Goal: Transaction & Acquisition: Purchase product/service

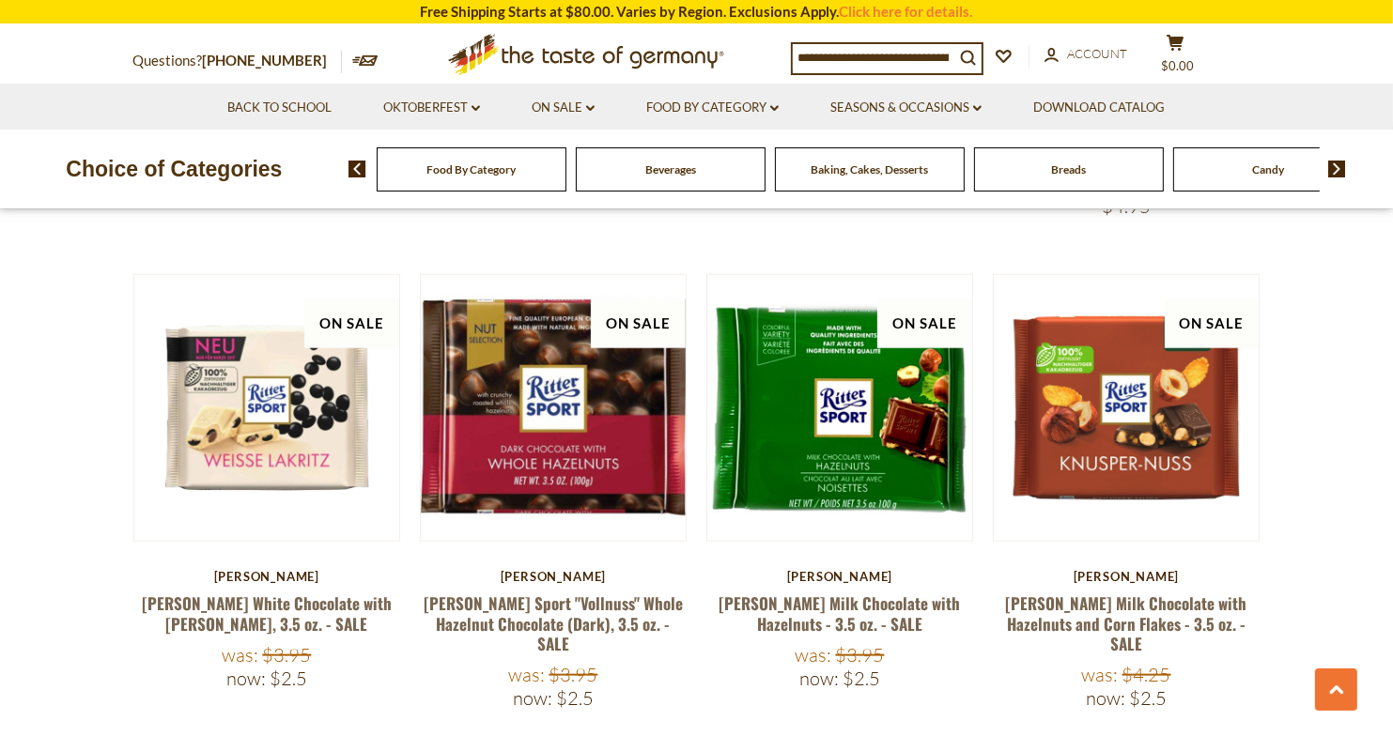
scroll to position [1973, 0]
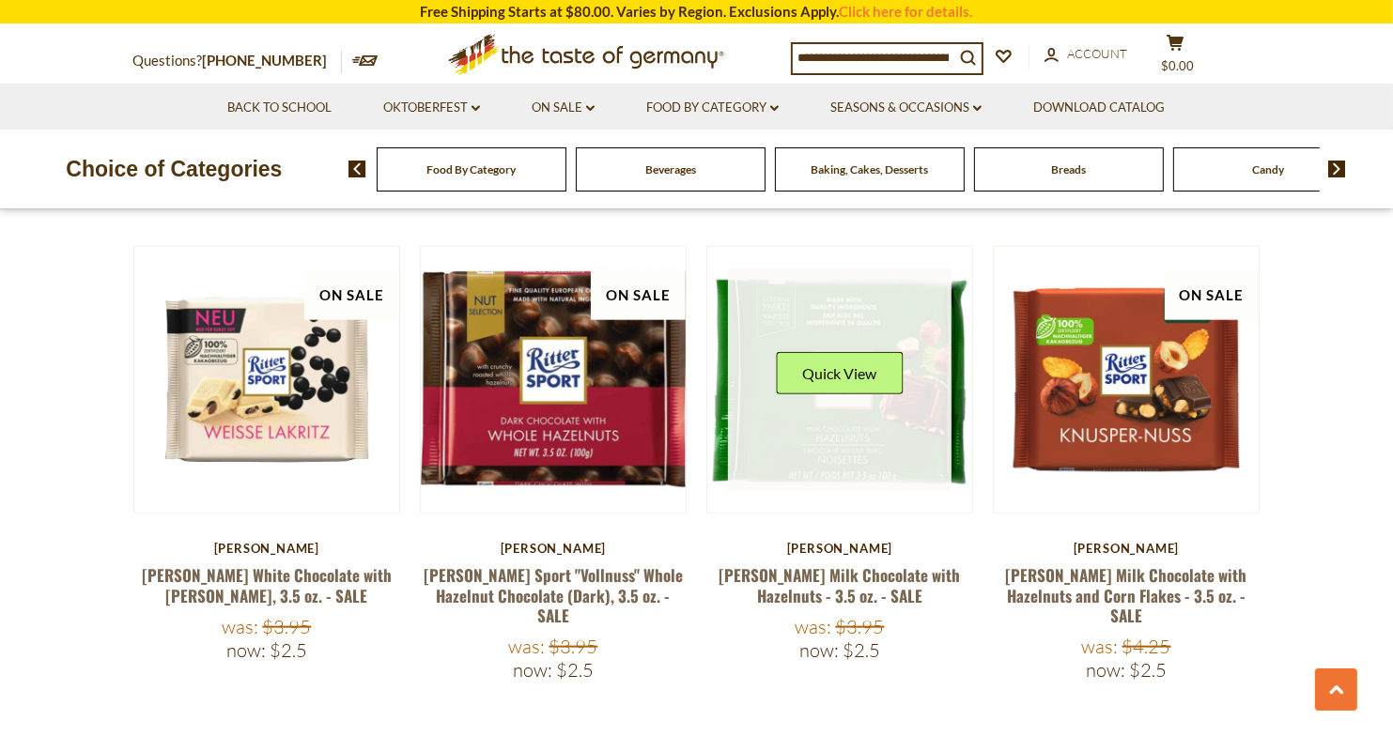
click at [873, 407] on link at bounding box center [840, 381] width 224 height 224
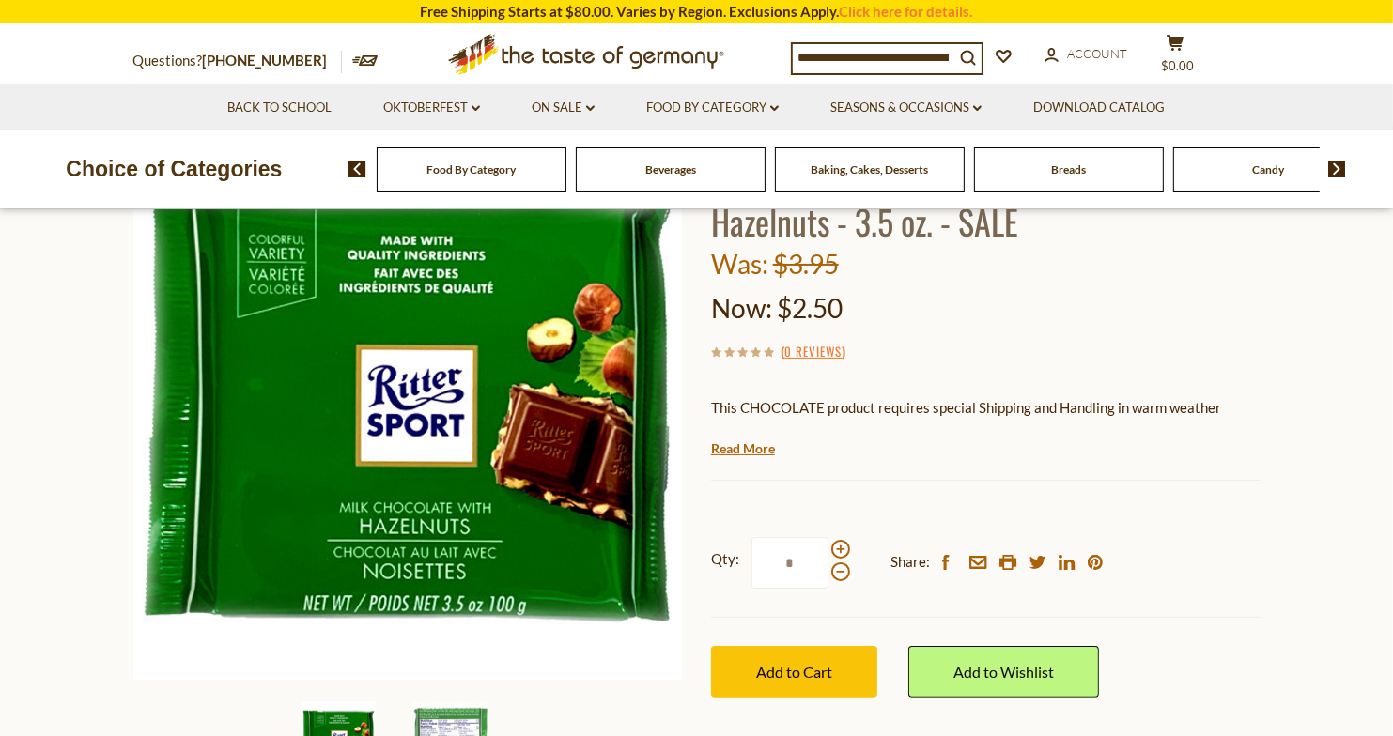
scroll to position [94, 0]
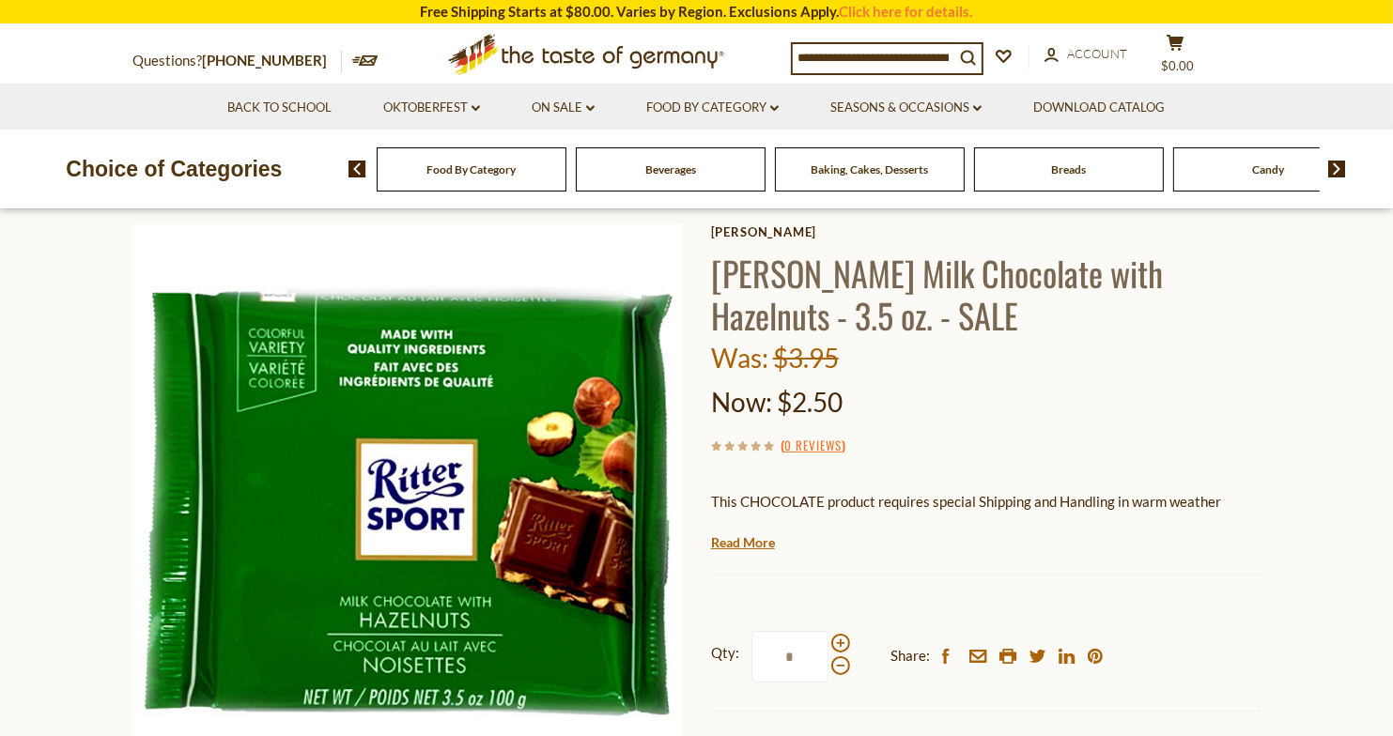
drag, startPoint x: 811, startPoint y: 398, endPoint x: 842, endPoint y: 397, distance: 31.0
click at [838, 398] on span "$2.50" at bounding box center [810, 402] width 66 height 32
click at [922, 395] on div "Now: $2.50" at bounding box center [986, 402] width 550 height 44
click at [958, 392] on div "Now: $2.50" at bounding box center [986, 402] width 550 height 44
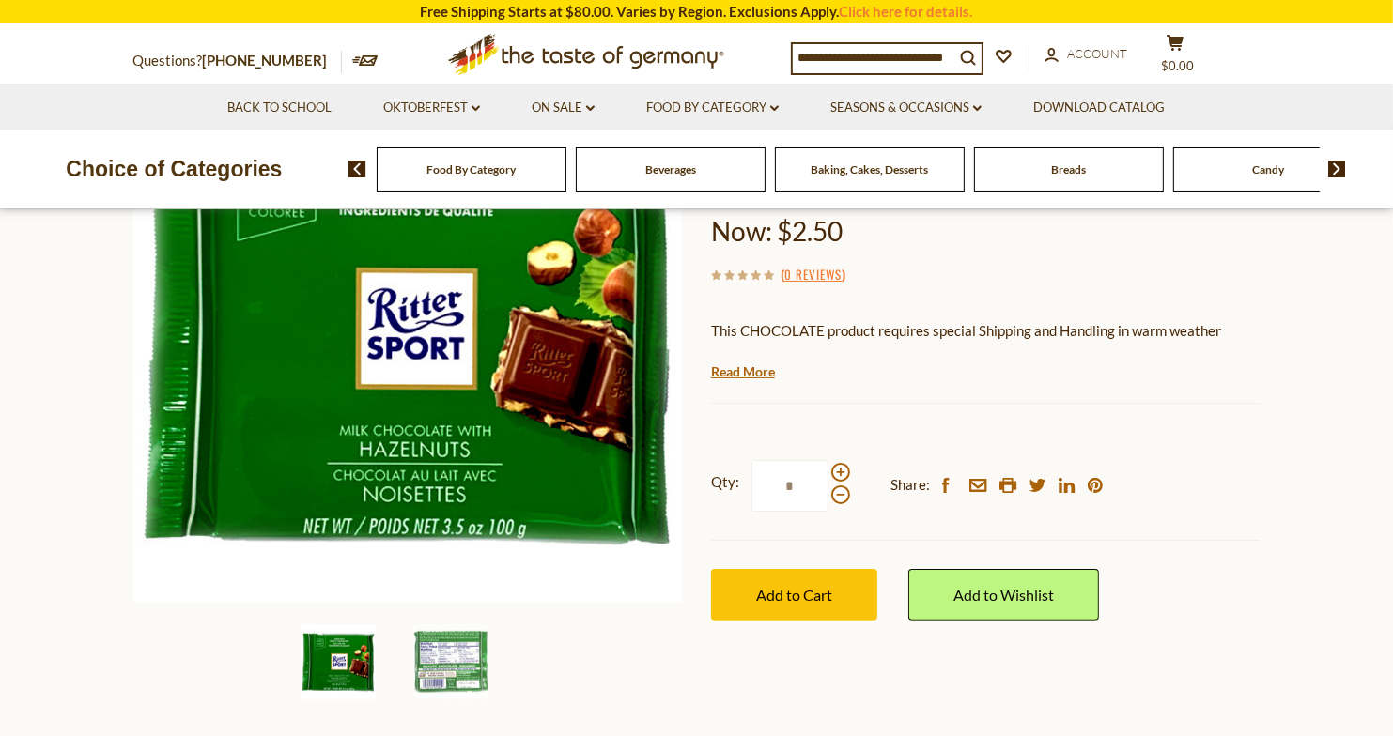
scroll to position [376, 0]
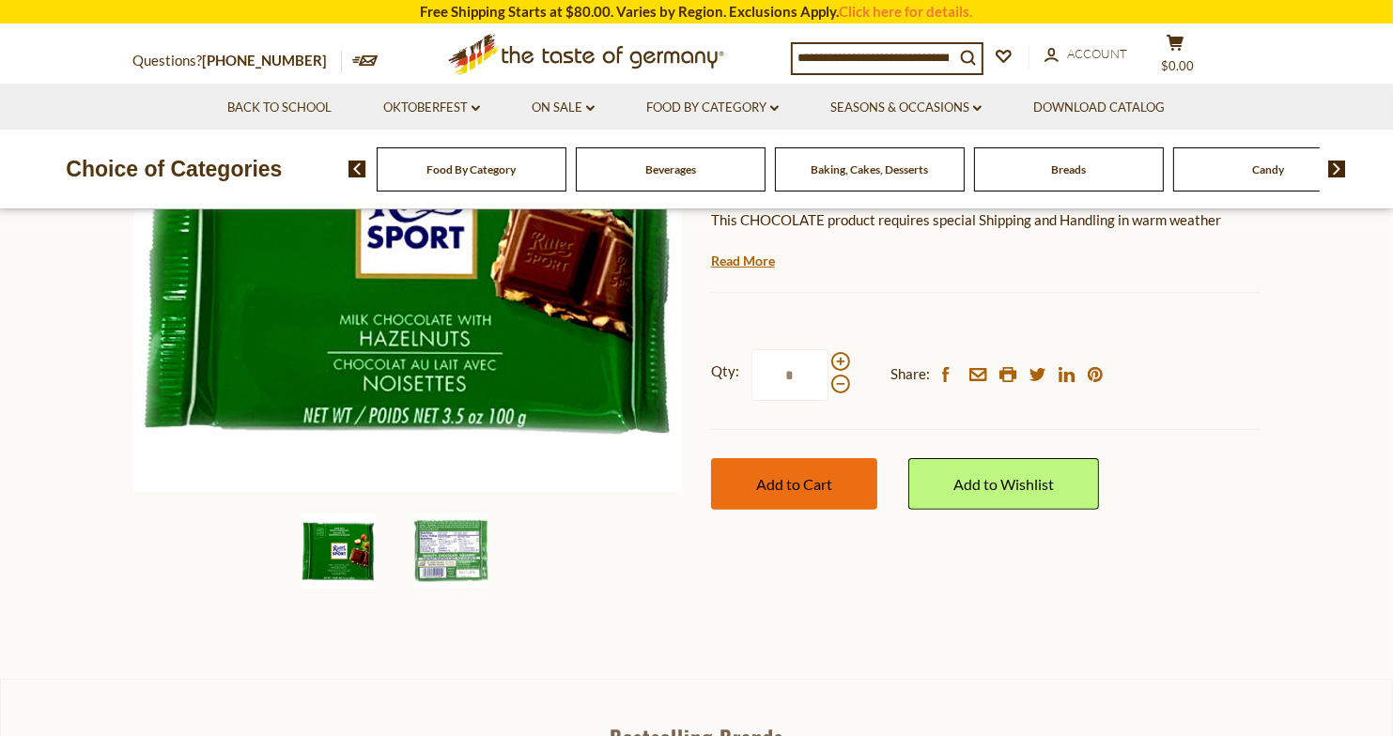
click at [829, 486] on span "Add to Cart" at bounding box center [794, 484] width 76 height 18
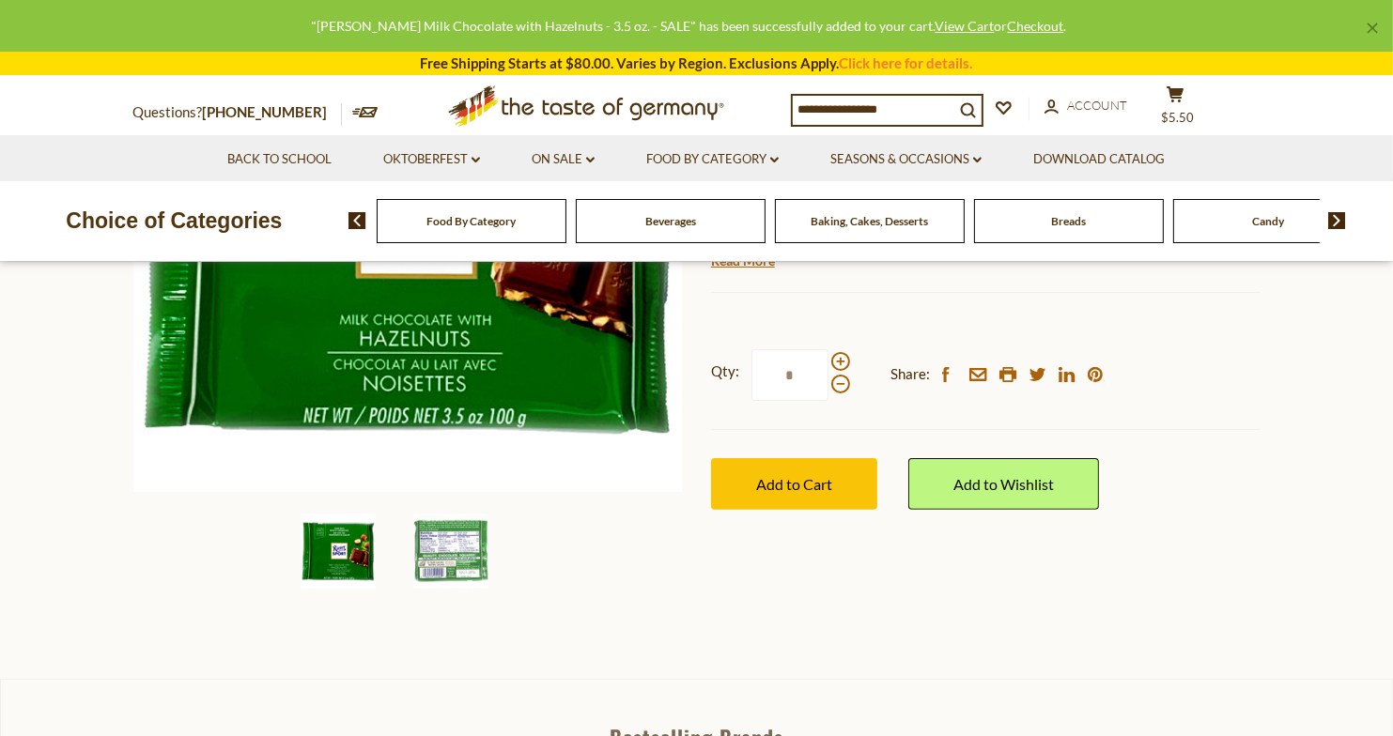
scroll to position [0, 0]
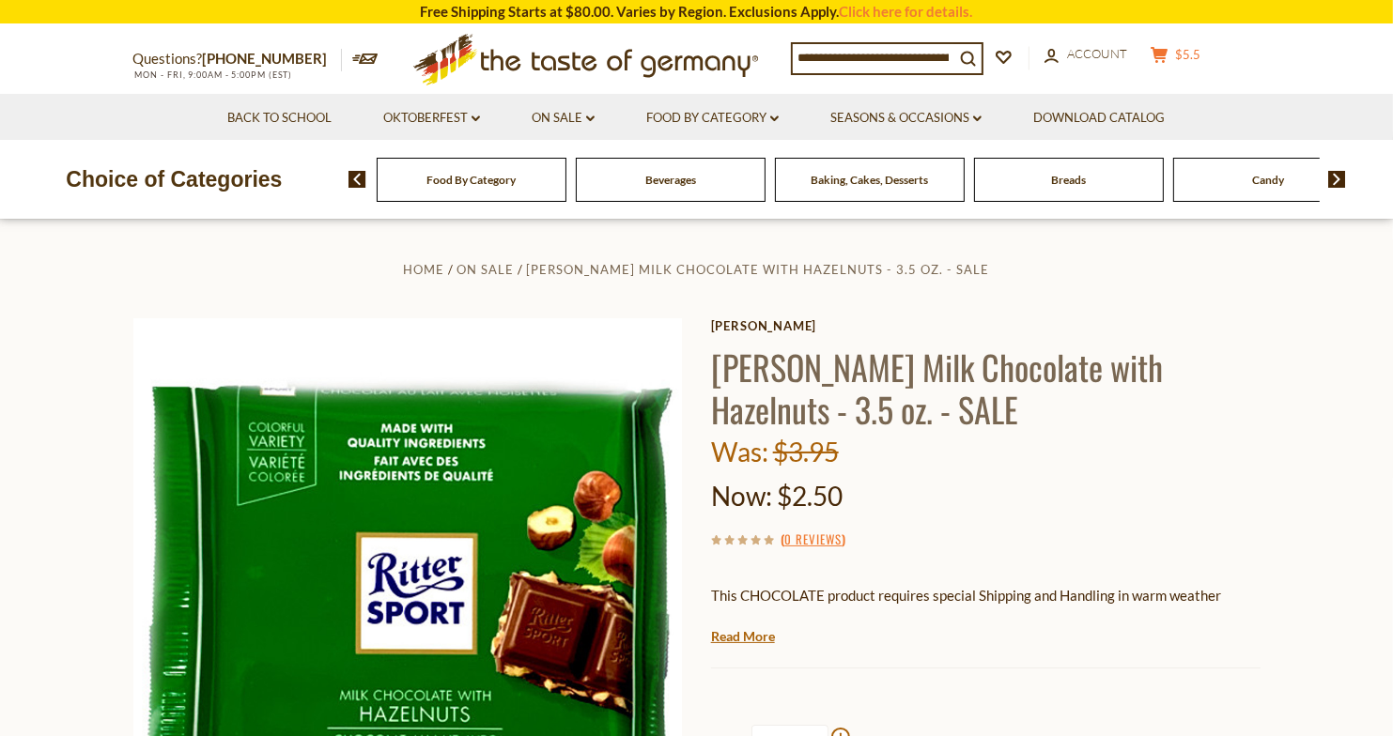
click at [1176, 108] on li "Download Catalog" at bounding box center [1099, 117] width 180 height 46
click at [1167, 56] on icon at bounding box center [1159, 55] width 17 height 16
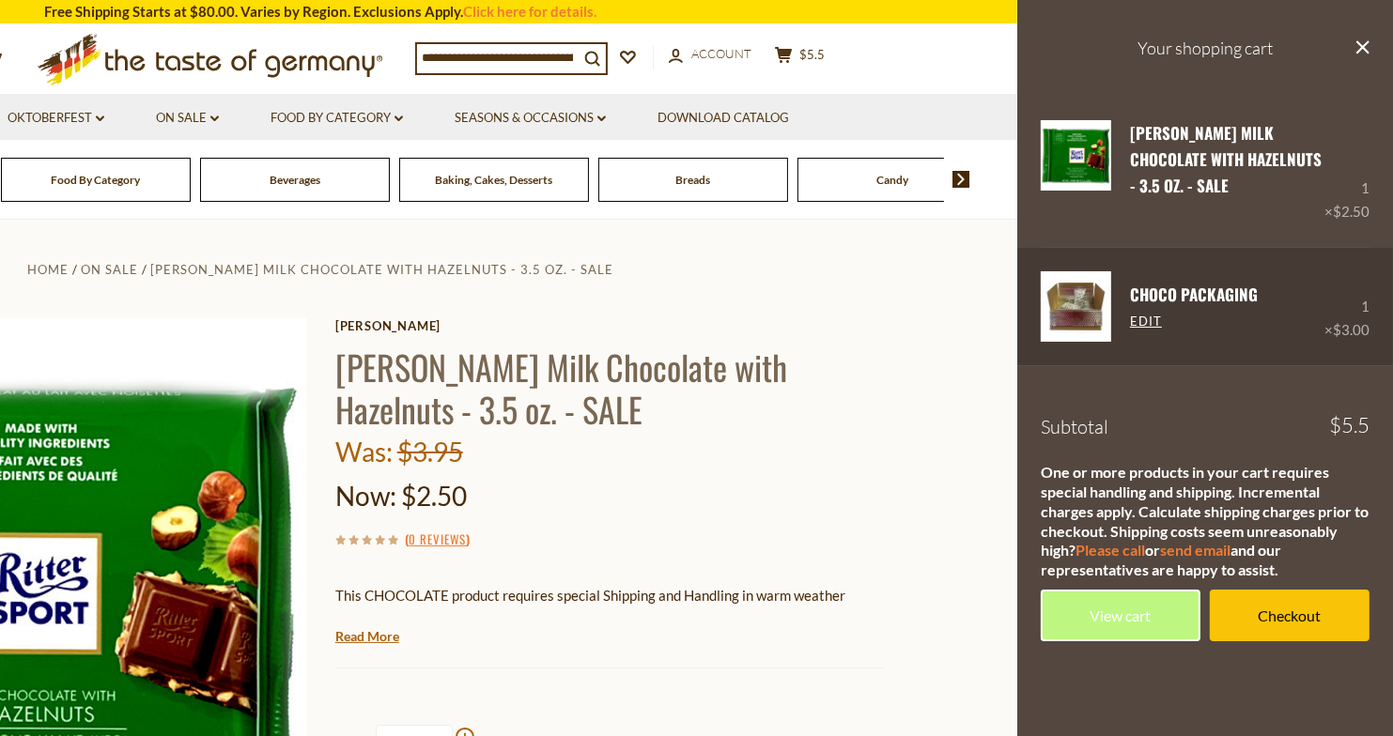
click at [1364, 277] on div "1 × $3.00" at bounding box center [1347, 306] width 45 height 70
click at [1149, 314] on link "Edit" at bounding box center [1146, 322] width 32 height 17
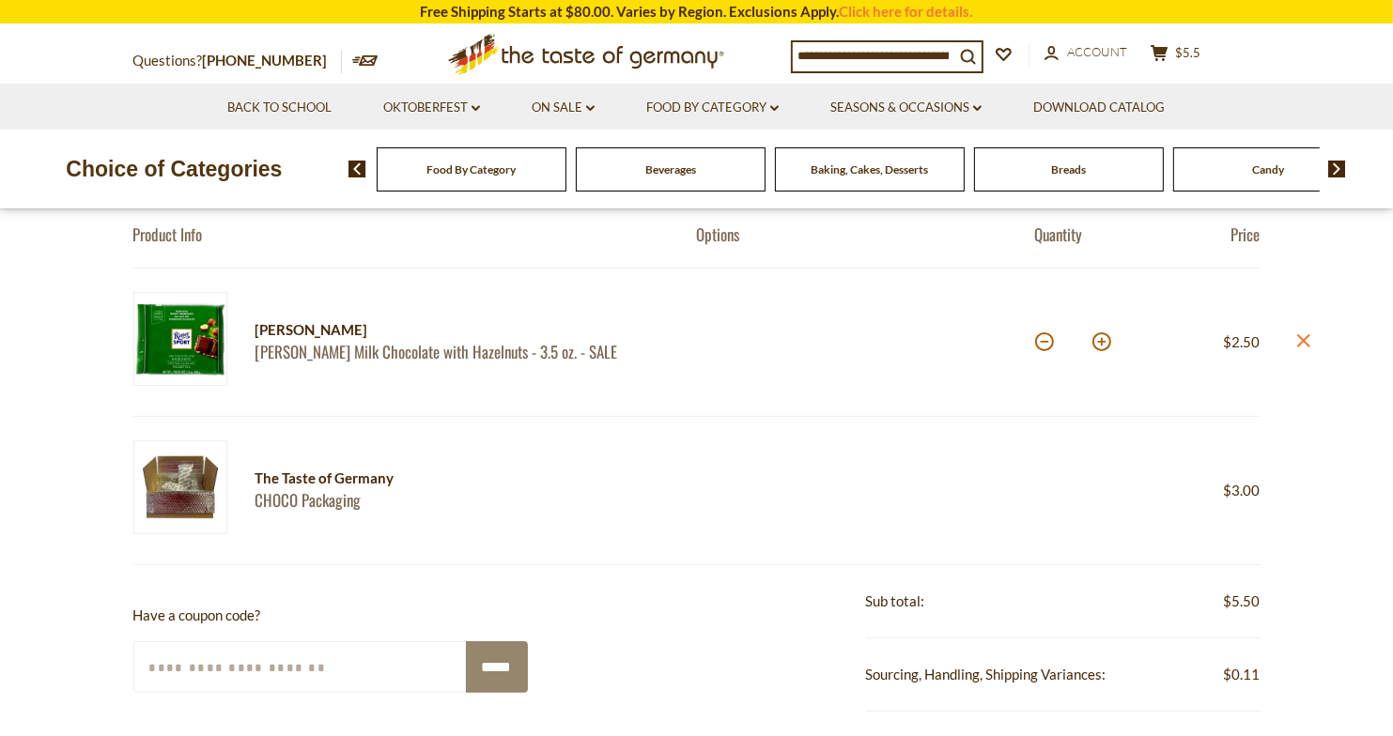
scroll to position [282, 0]
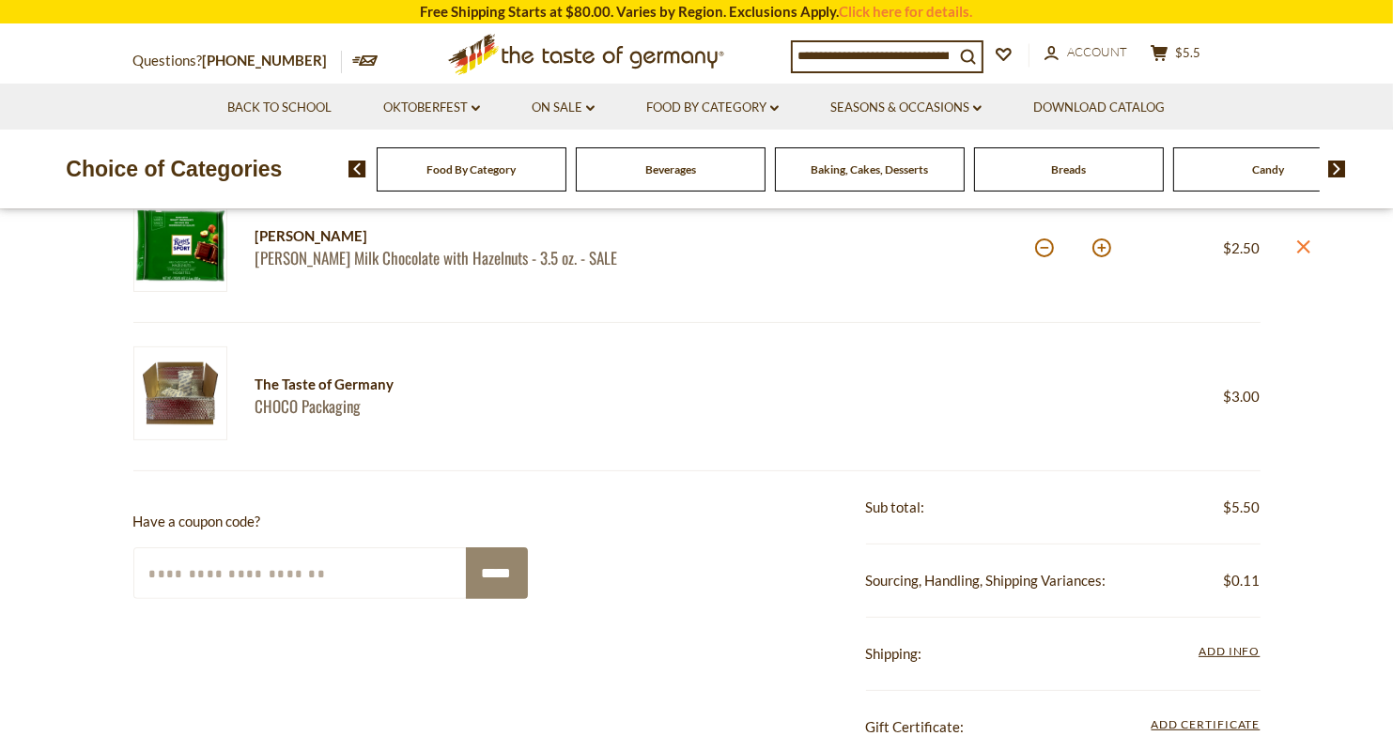
click at [327, 388] on div "The Taste of Germany" at bounding box center [492, 384] width 472 height 23
click at [521, 382] on div "The Taste of Germany" at bounding box center [492, 384] width 472 height 23
click at [601, 373] on div "The Taste of Germany" at bounding box center [492, 384] width 472 height 23
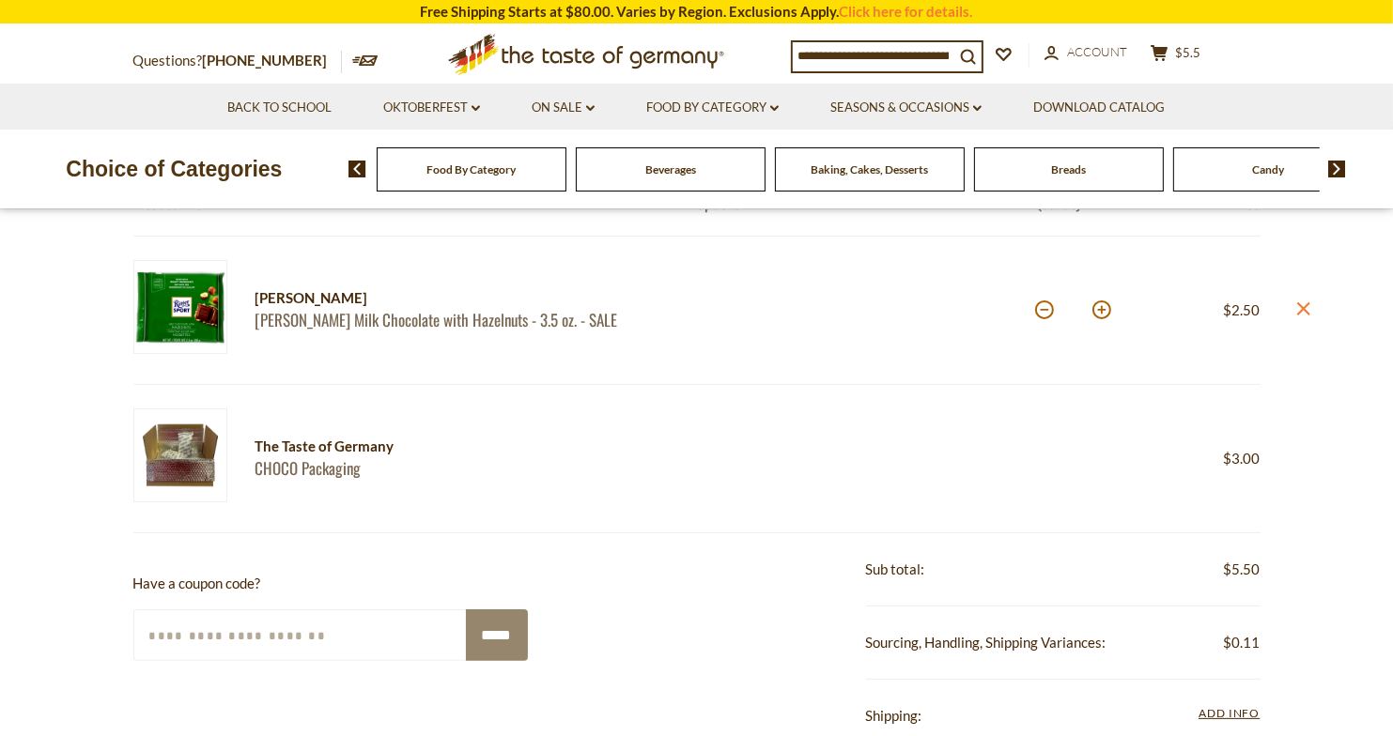
scroll to position [188, 0]
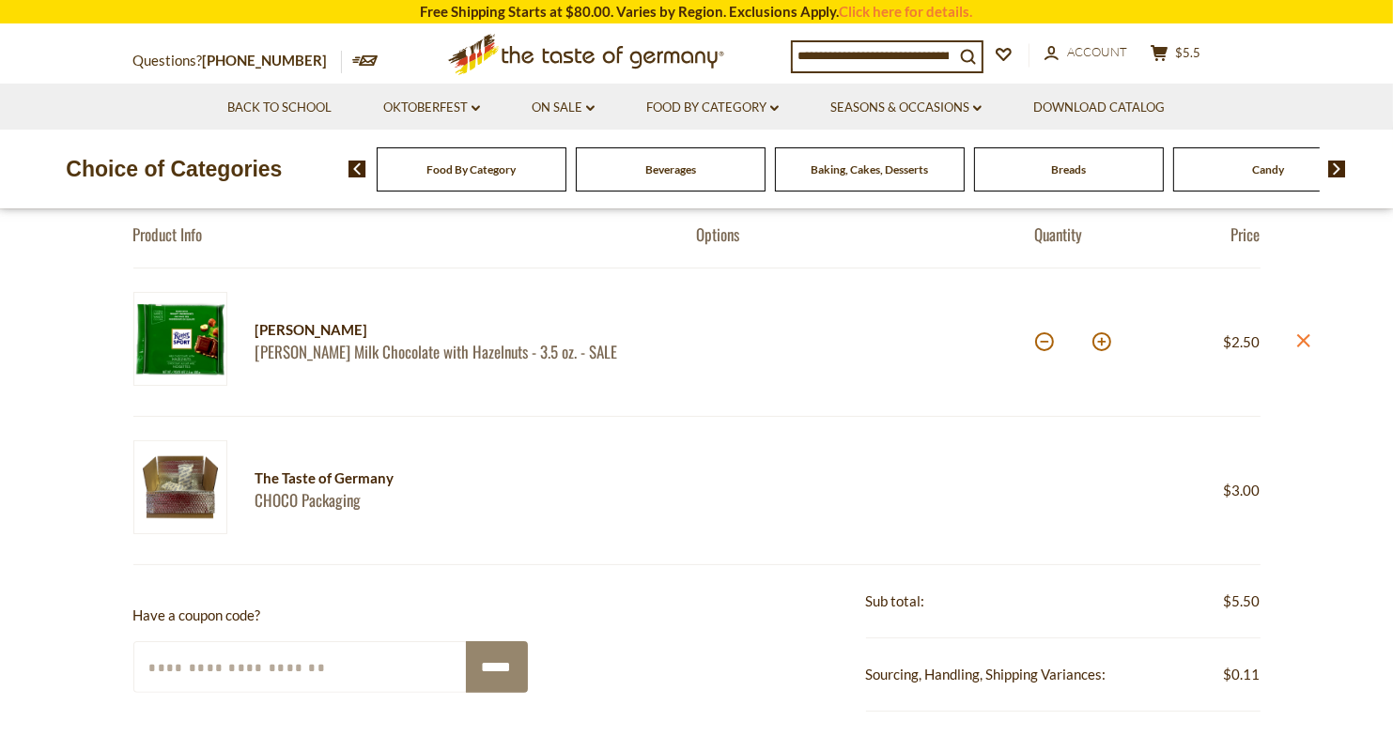
click at [386, 471] on div "The Taste of Germany" at bounding box center [492, 478] width 472 height 23
click at [332, 510] on link "CHOCO Packaging" at bounding box center [492, 500] width 472 height 20
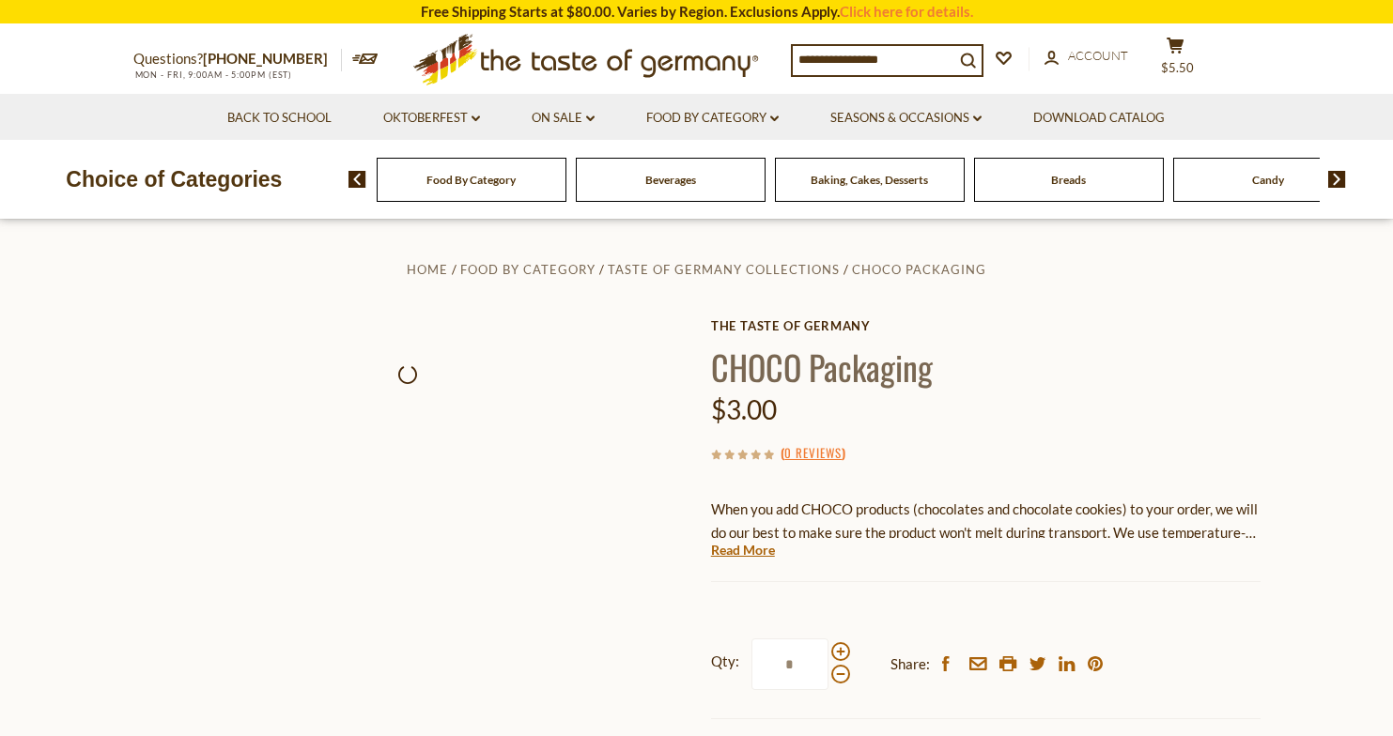
click at [183, 486] on div at bounding box center [408, 713] width 550 height 550
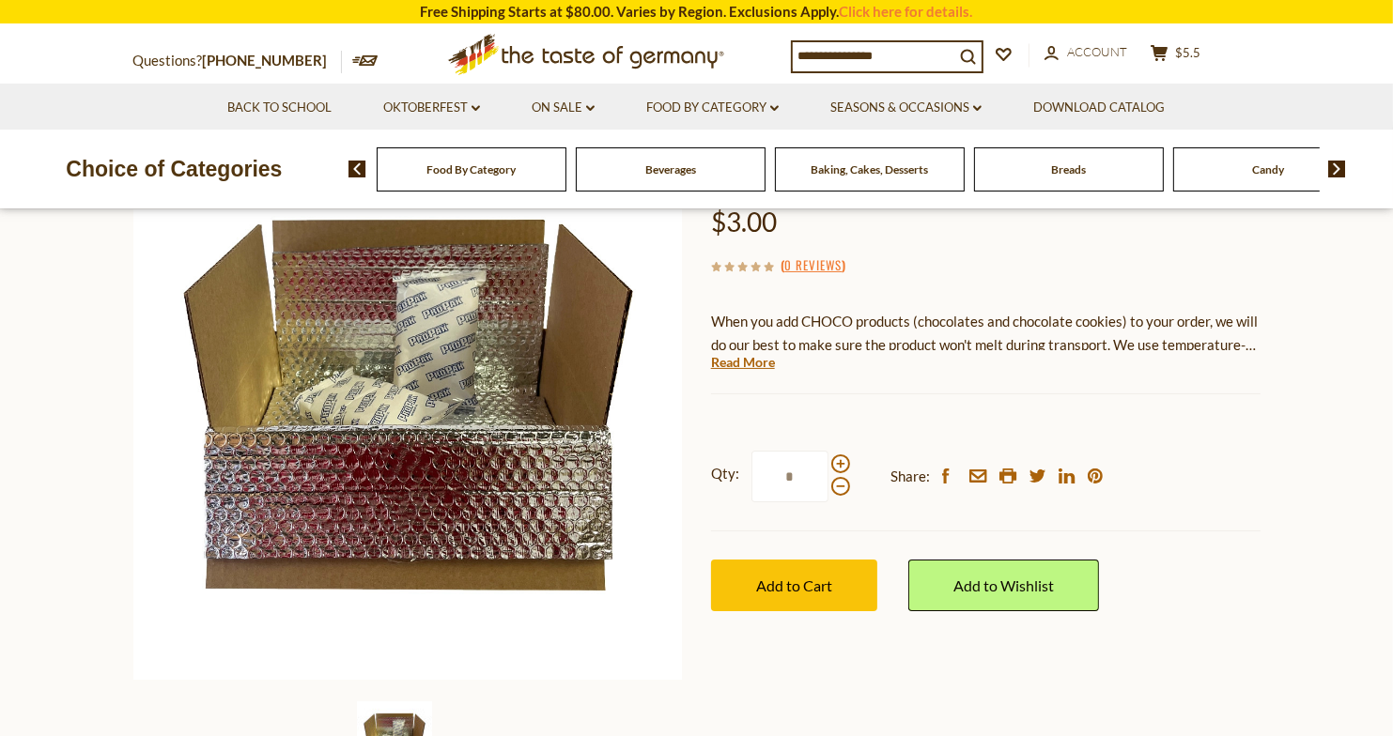
scroll to position [94, 0]
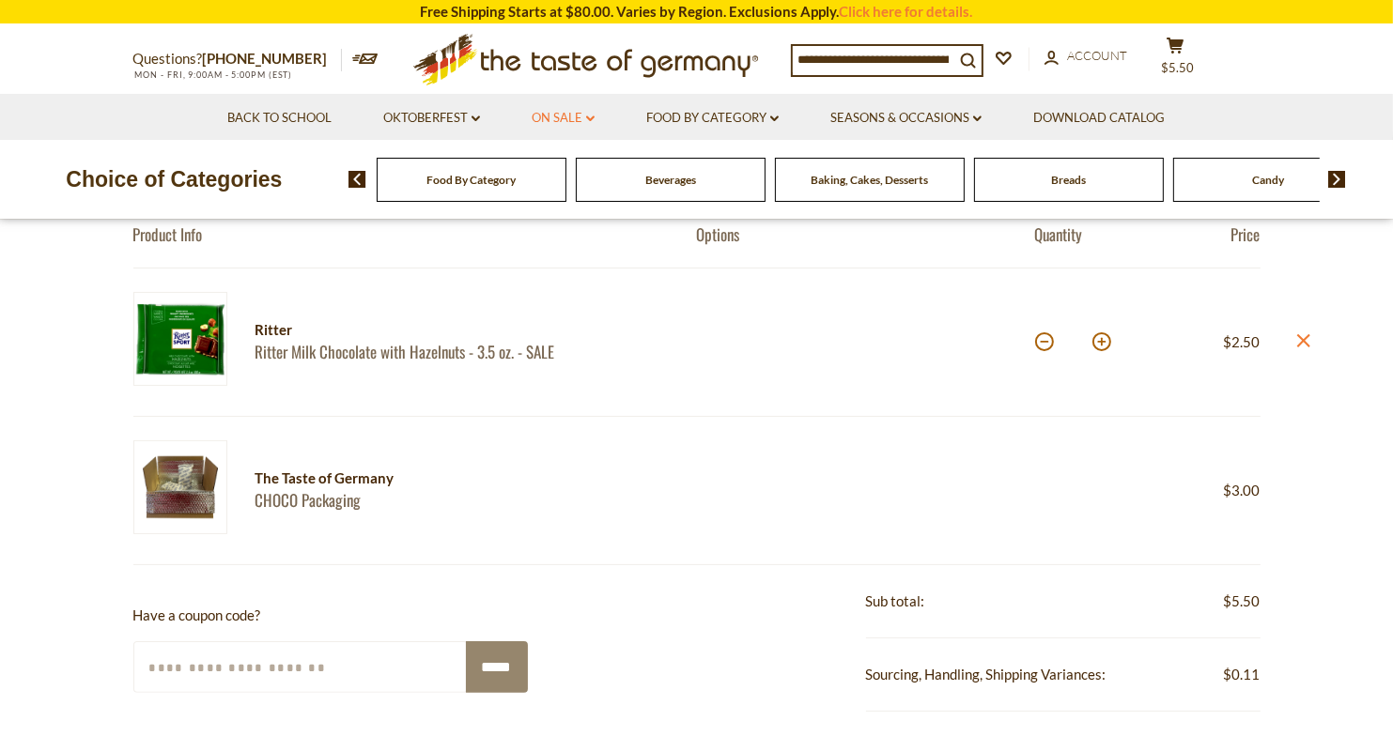
click at [584, 120] on link "On Sale dropdown_arrow" at bounding box center [563, 118] width 63 height 21
click at [565, 167] on link "All On Sale" at bounding box center [555, 167] width 68 height 17
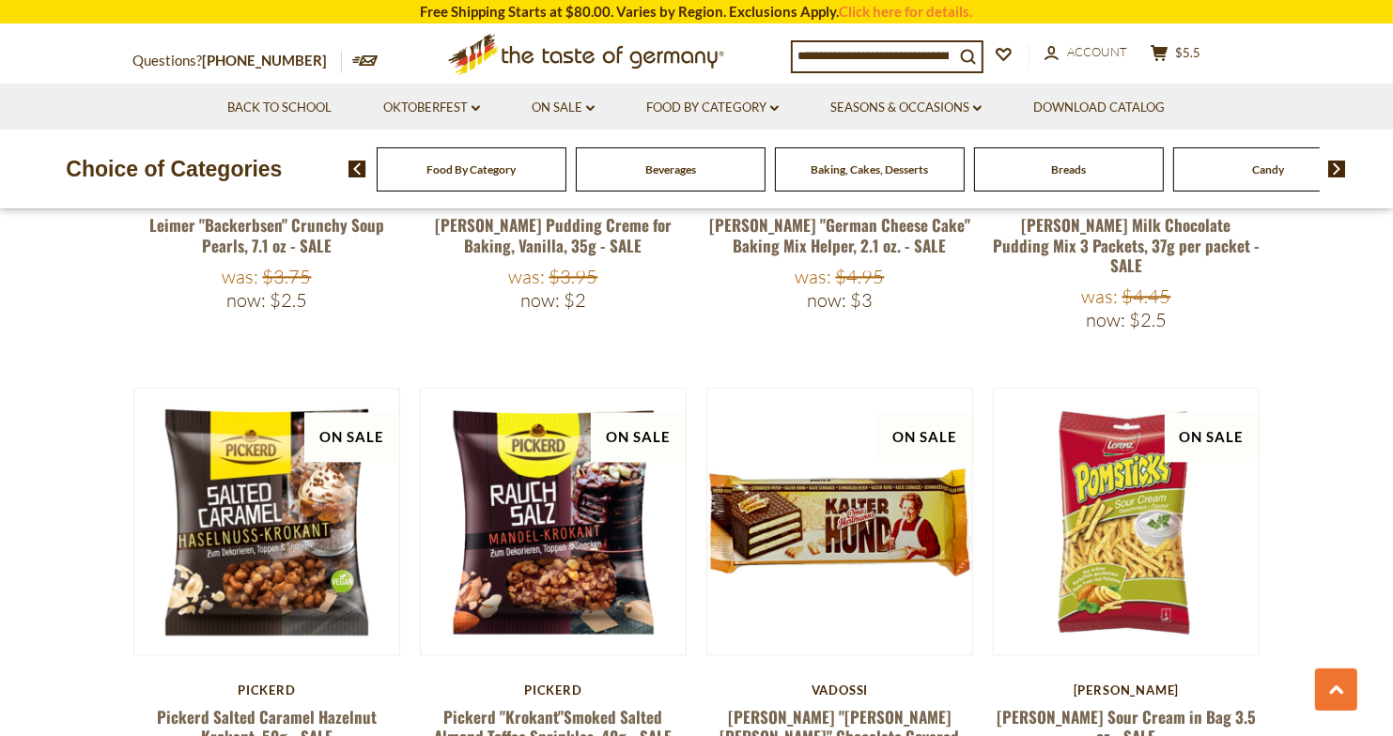
scroll to position [3945, 0]
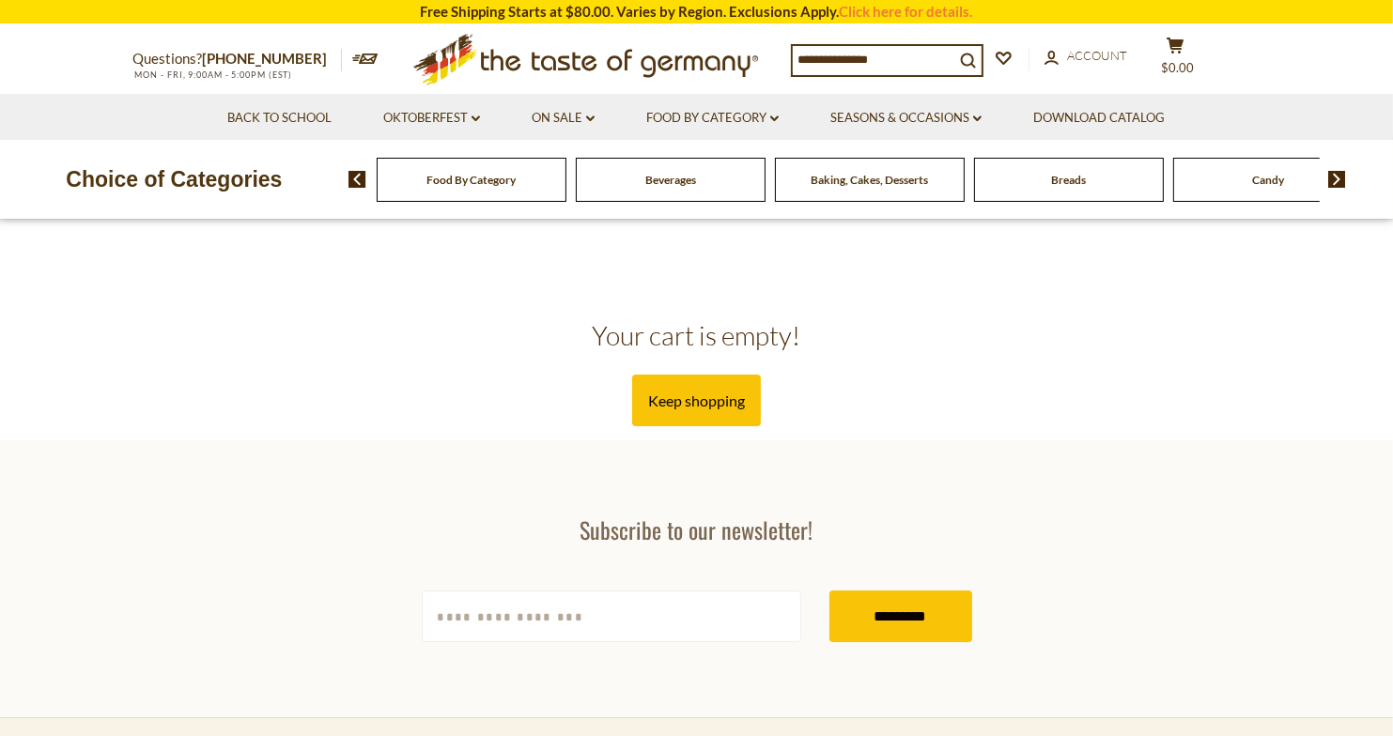
scroll to position [188, 0]
